Goal: Complete application form

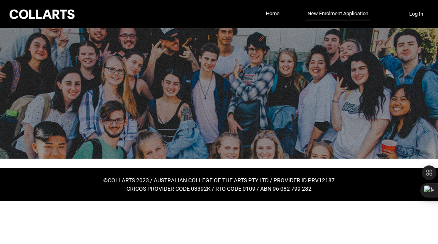
click at [138, 183] on h5 "©COLLARTS 2023 / AUSTRALIAN COLLEGE OF THE ARTS PTY LTD / PROVIDER ID PRV12187" at bounding box center [219, 180] width 438 height 8
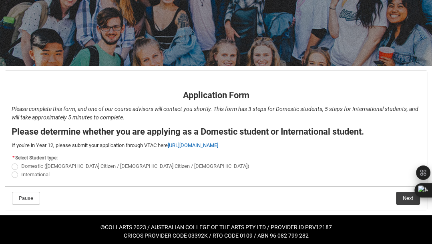
scroll to position [96, 0]
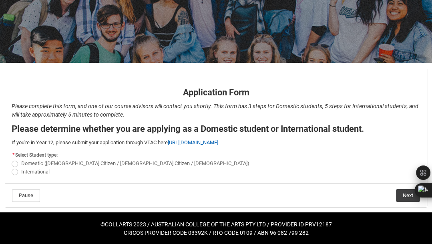
click at [15, 170] on span "REDU_Application_Form_for_Applicant flow" at bounding box center [15, 172] width 6 height 6
click at [12, 167] on input "International" at bounding box center [11, 167] width 0 height 0
radio input "true"
click at [405, 196] on button "Next" at bounding box center [408, 195] width 24 height 13
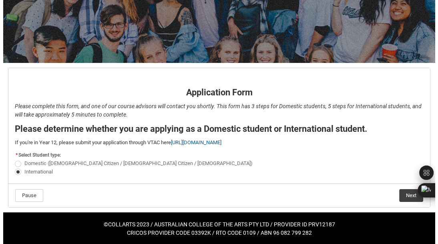
scroll to position [0, 0]
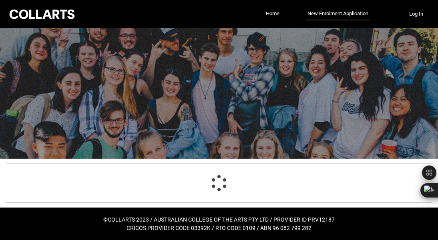
select select "choice_No"
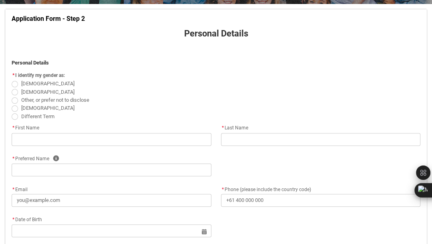
scroll to position [162, 0]
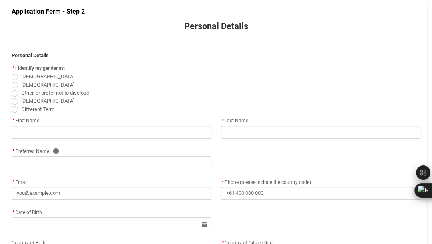
click at [16, 89] on label "Other, or prefer not to disclose" at bounding box center [52, 92] width 81 height 6
click at [12, 89] on input "Other, or prefer not to disclose" at bounding box center [11, 88] width 0 height 0
radio input "true"
click at [13, 84] on span "REDU_Application_Form_for_Applicant flow" at bounding box center [15, 85] width 6 height 6
click at [12, 81] on input "[DEMOGRAPHIC_DATA]" at bounding box center [11, 80] width 0 height 0
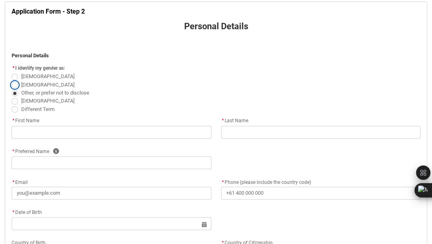
radio input "true"
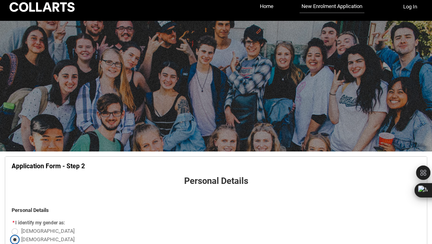
scroll to position [0, 0]
